Goal: Find contact information: Find contact information

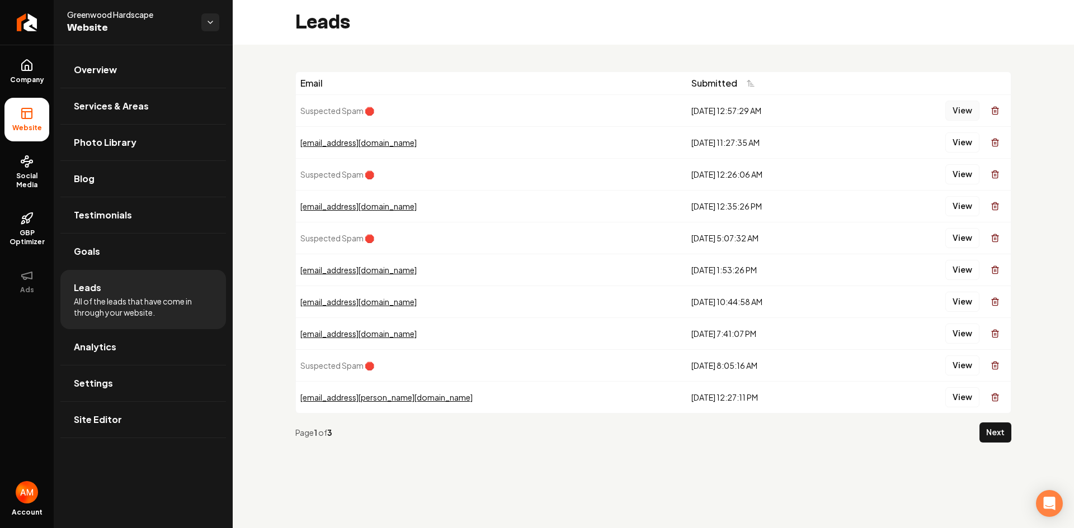
click at [960, 114] on button "View" at bounding box center [962, 111] width 34 height 20
click at [384, 147] on div "[EMAIL_ADDRESS][DOMAIN_NAME]" at bounding box center [491, 142] width 382 height 11
click at [377, 143] on div "[EMAIL_ADDRESS][DOMAIN_NAME]" at bounding box center [491, 142] width 382 height 11
click at [367, 144] on div "[EMAIL_ADDRESS][DOMAIN_NAME]" at bounding box center [491, 142] width 382 height 11
click at [957, 143] on button "View" at bounding box center [962, 143] width 34 height 20
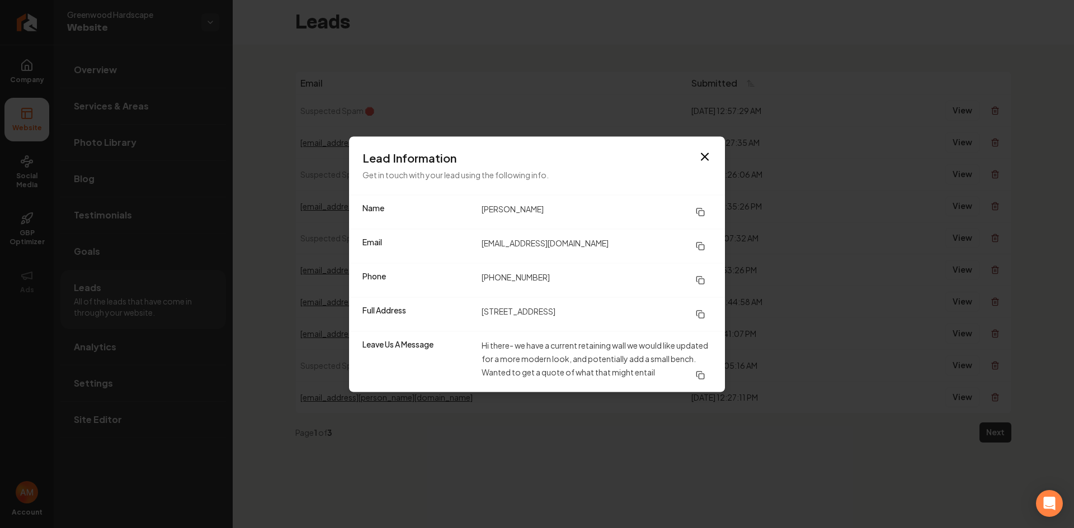
click at [492, 209] on dd "[PERSON_NAME]" at bounding box center [596, 212] width 230 height 20
drag, startPoint x: 492, startPoint y: 209, endPoint x: 482, endPoint y: 209, distance: 10.1
click at [494, 209] on dd "[PERSON_NAME]" at bounding box center [596, 212] width 230 height 20
drag, startPoint x: 482, startPoint y: 210, endPoint x: 528, endPoint y: 210, distance: 46.4
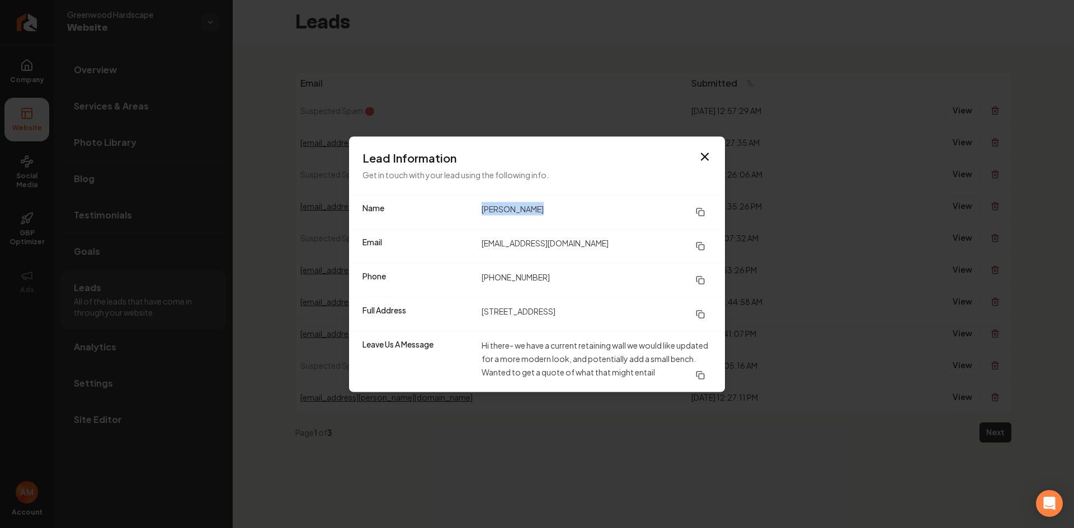
click at [528, 210] on dd "[PERSON_NAME]" at bounding box center [596, 212] width 230 height 20
drag, startPoint x: 528, startPoint y: 210, endPoint x: 514, endPoint y: 207, distance: 14.8
click at [514, 207] on dd "[PERSON_NAME]" at bounding box center [596, 212] width 230 height 20
click at [474, 209] on div "Name [PERSON_NAME]" at bounding box center [537, 212] width 376 height 34
drag, startPoint x: 482, startPoint y: 209, endPoint x: 541, endPoint y: 207, distance: 59.3
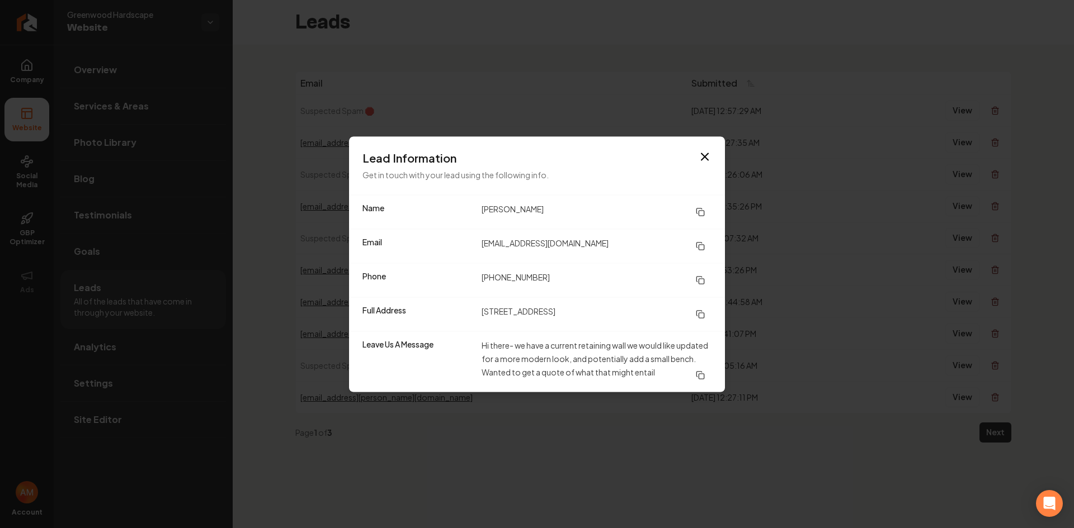
click at [541, 207] on dd "[PERSON_NAME]" at bounding box center [596, 212] width 230 height 20
copy dd "[PERSON_NAME]"
click at [707, 279] on button at bounding box center [700, 280] width 22 height 20
drag, startPoint x: 481, startPoint y: 245, endPoint x: 589, endPoint y: 243, distance: 107.9
click at [589, 243] on div "Email [EMAIL_ADDRESS][DOMAIN_NAME]" at bounding box center [537, 246] width 376 height 34
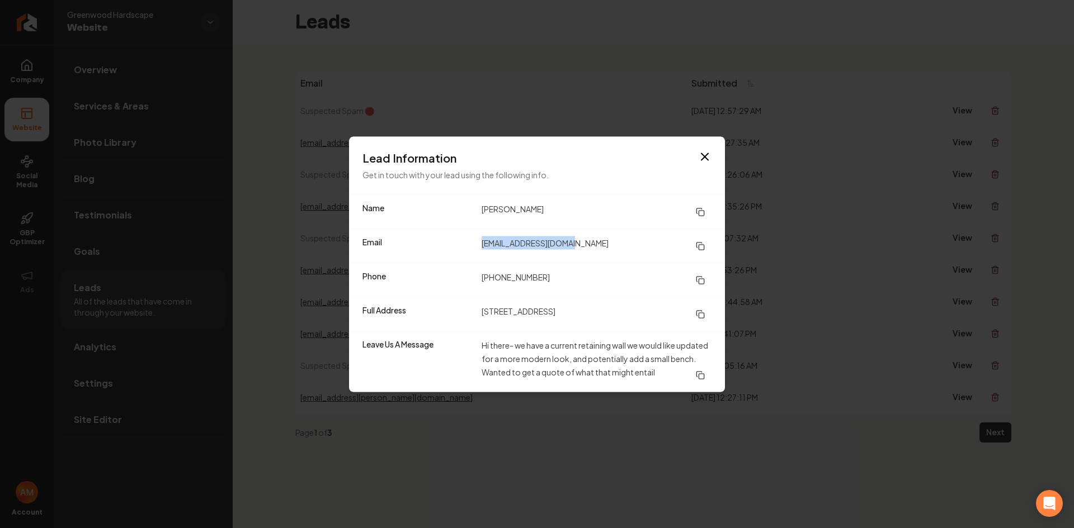
copy dd "[EMAIL_ADDRESS][DOMAIN_NAME]"
click at [488, 312] on dd "[STREET_ADDRESS]" at bounding box center [596, 314] width 230 height 20
click at [688, 314] on dd "[STREET_ADDRESS]" at bounding box center [596, 314] width 230 height 20
click at [703, 317] on icon at bounding box center [700, 314] width 9 height 9
